Goal: Transaction & Acquisition: Purchase product/service

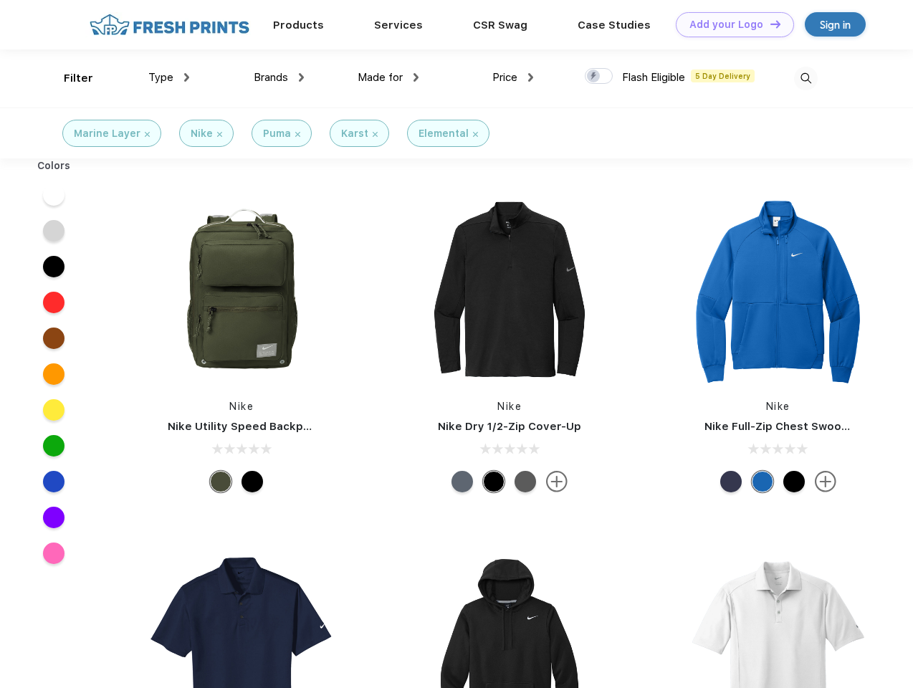
click at [729, 24] on link "Add your Logo Design Tool" at bounding box center [735, 24] width 118 height 25
click at [0, 0] on div "Design Tool" at bounding box center [0, 0] width 0 height 0
click at [769, 24] on link "Add your Logo Design Tool" at bounding box center [735, 24] width 118 height 25
click at [69, 78] on div "Filter" at bounding box center [78, 78] width 29 height 16
click at [169, 77] on span "Type" at bounding box center [160, 77] width 25 height 13
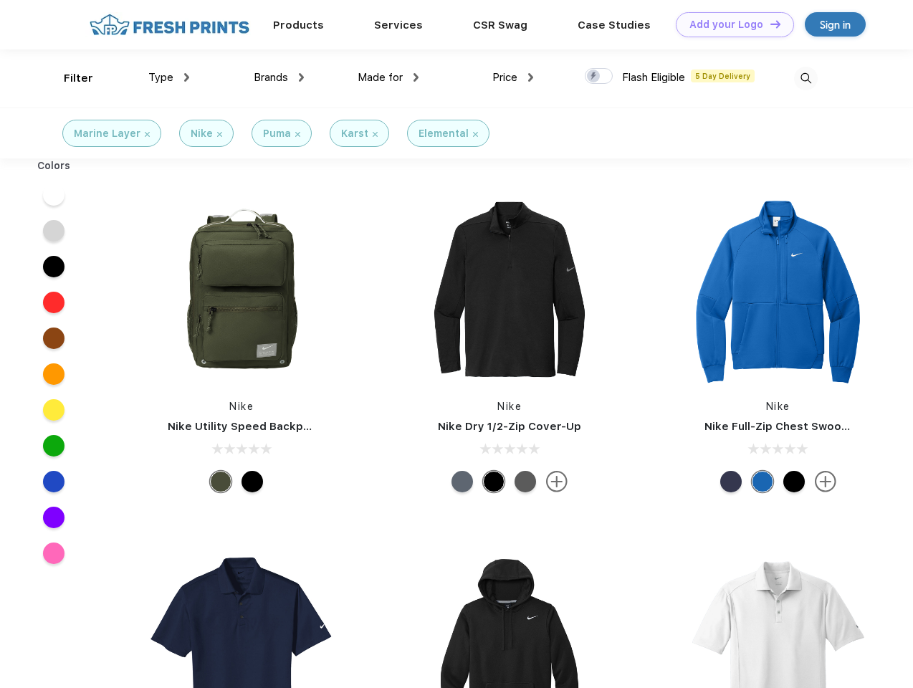
click at [279, 77] on span "Brands" at bounding box center [271, 77] width 34 height 13
click at [388, 77] on span "Made for" at bounding box center [380, 77] width 45 height 13
click at [513, 77] on span "Price" at bounding box center [504, 77] width 25 height 13
click at [599, 77] on div at bounding box center [599, 76] width 28 height 16
click at [594, 77] on input "checkbox" at bounding box center [589, 71] width 9 height 9
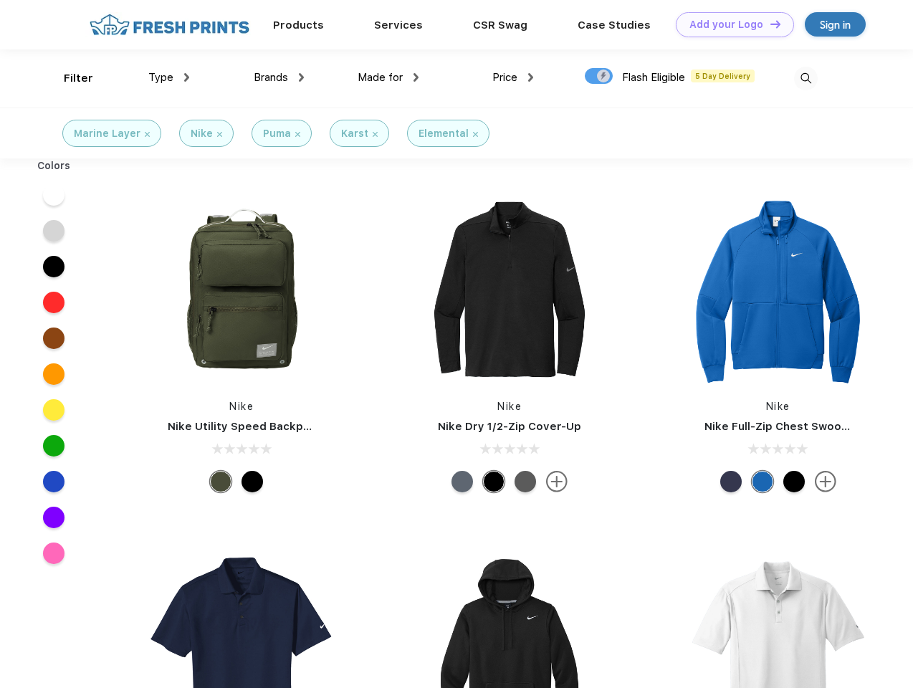
click at [805, 78] on img at bounding box center [806, 79] width 24 height 24
